Goal: Task Accomplishment & Management: Manage account settings

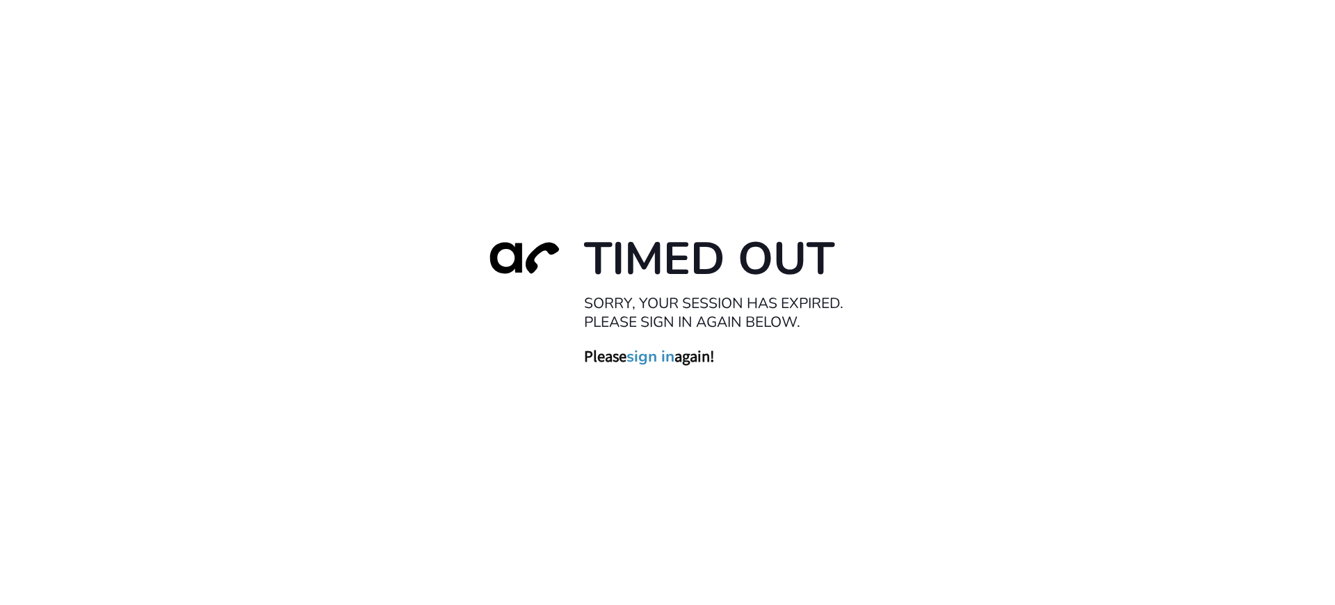
click at [653, 357] on link "sign in" at bounding box center [650, 356] width 48 height 19
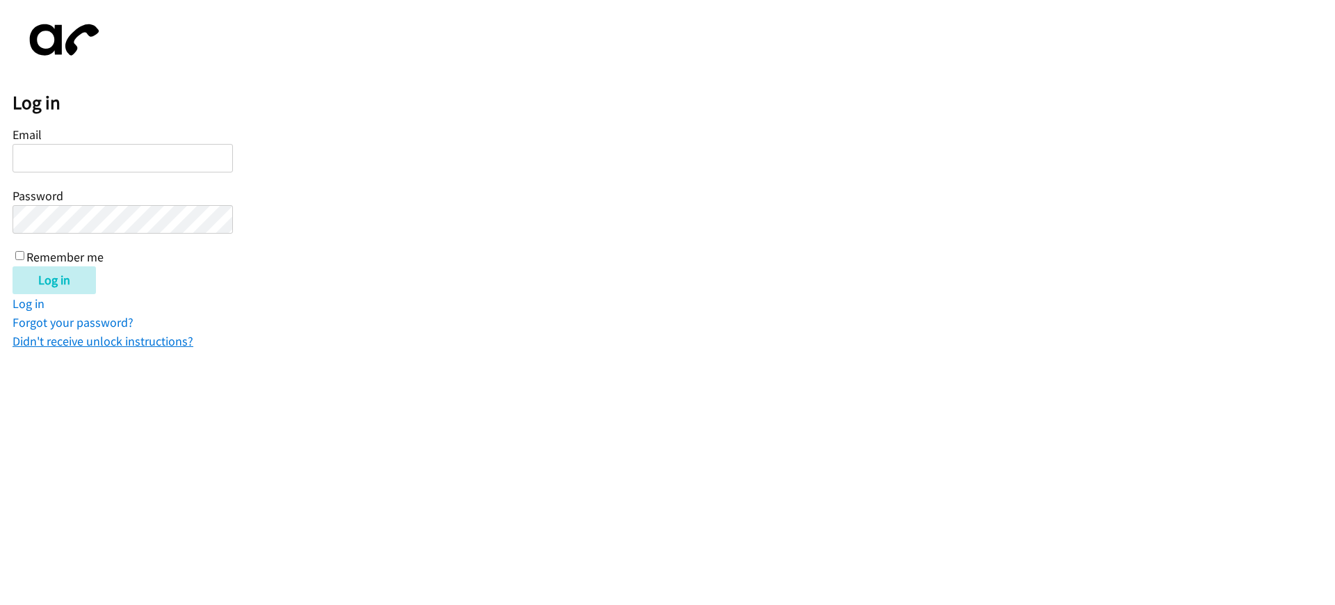
click at [101, 333] on link "Didn't receive unlock instructions?" at bounding box center [103, 341] width 181 height 16
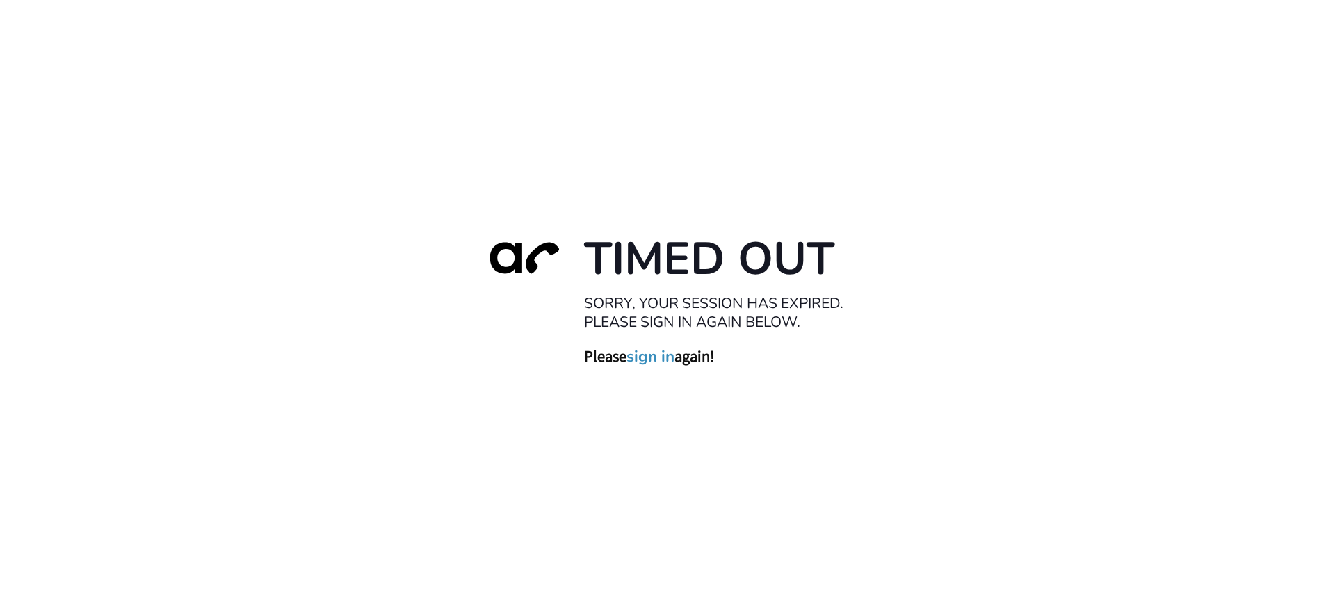
click at [653, 357] on link "sign in" at bounding box center [650, 356] width 48 height 19
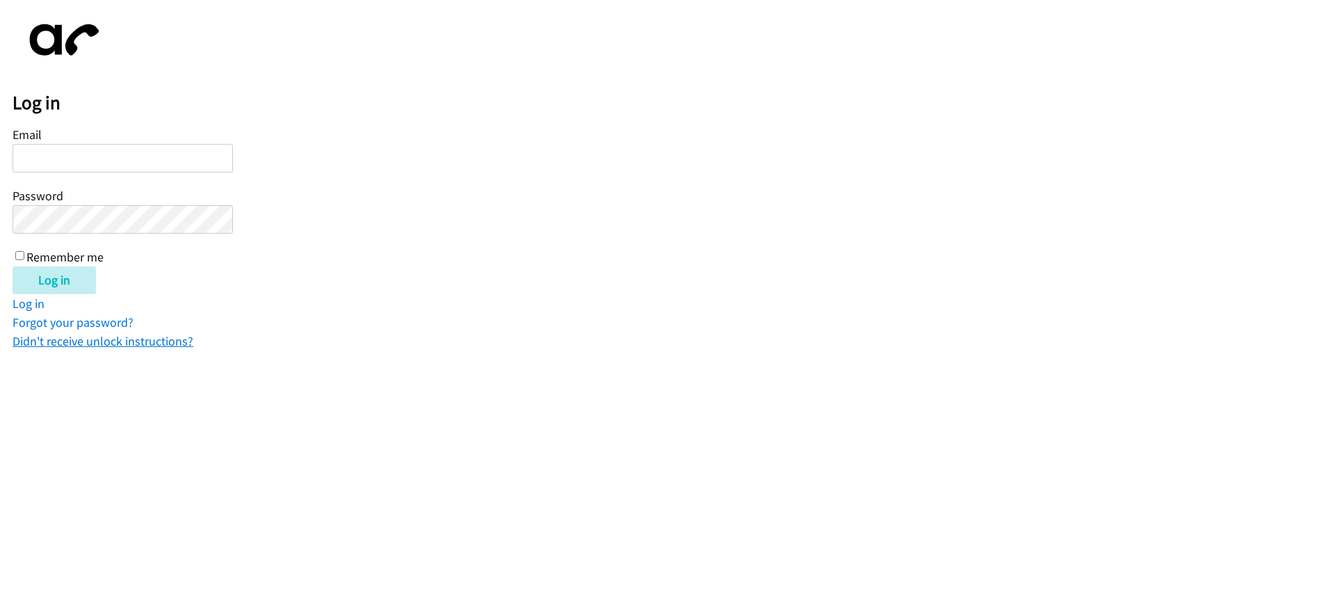
click at [101, 333] on link "Didn't receive unlock instructions?" at bounding box center [103, 341] width 181 height 16
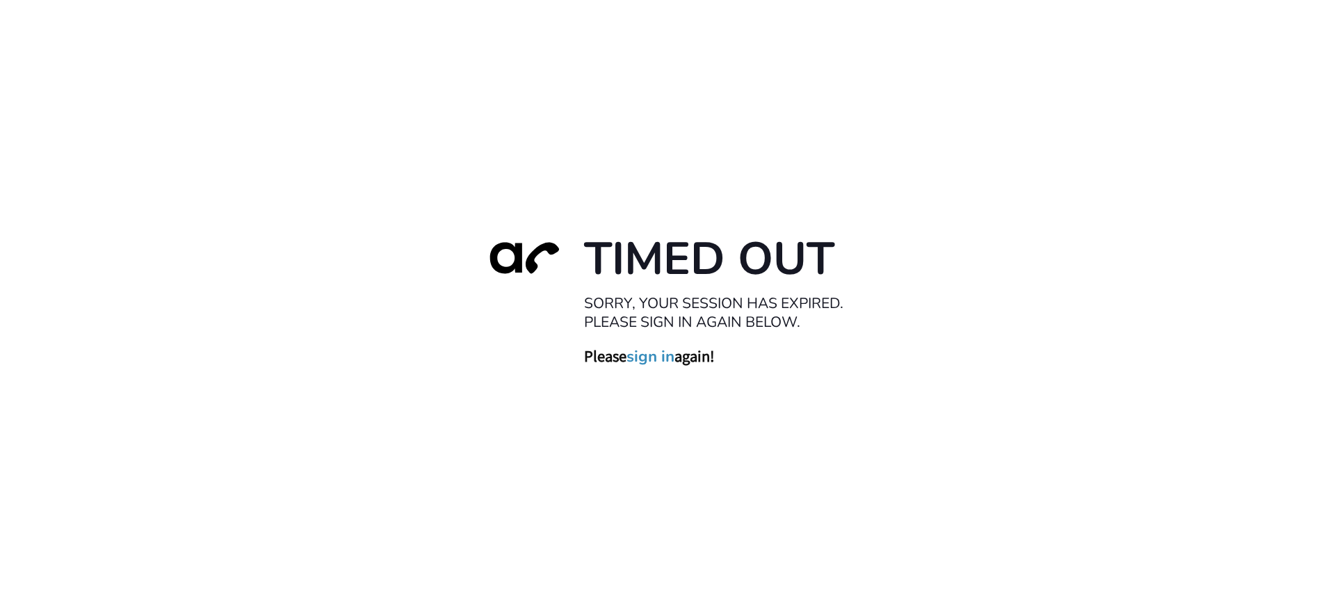
click at [653, 357] on link "sign in" at bounding box center [650, 356] width 48 height 19
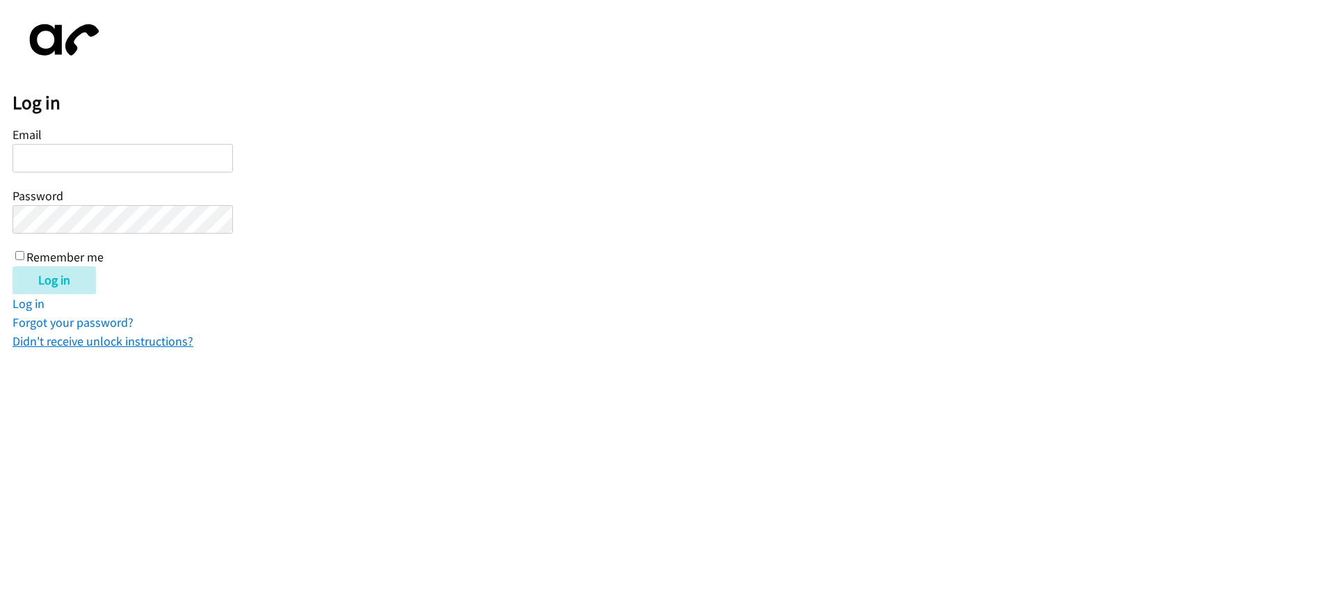
click at [101, 333] on link "Didn't receive unlock instructions?" at bounding box center [103, 341] width 181 height 16
